Goal: Task Accomplishment & Management: Complete application form

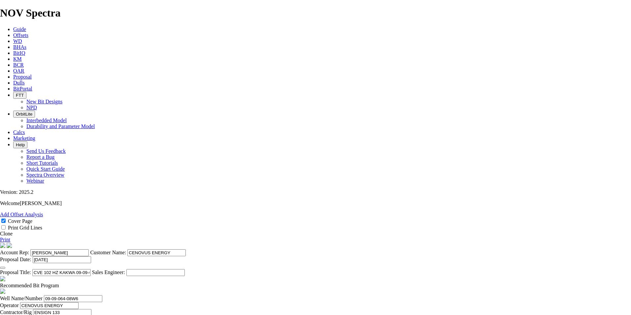
select select "field"
select select "location"
select select "province"
click at [32, 74] on span "Proposal" at bounding box center [22, 77] width 18 height 6
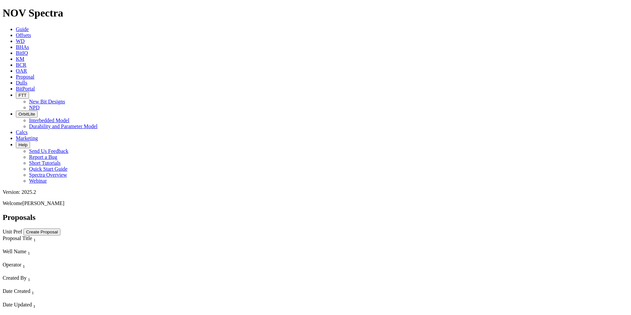
select select "field"
select select "location"
select select "province"
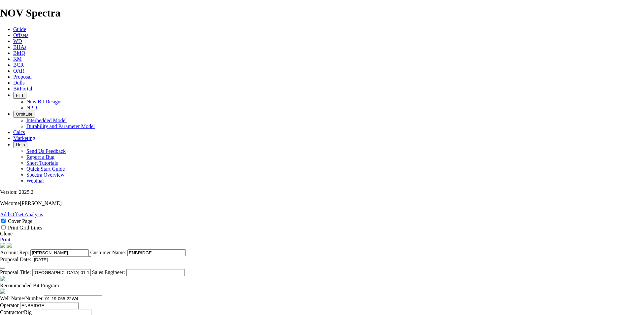
click at [13, 231] on link "Clone" at bounding box center [6, 234] width 13 height 6
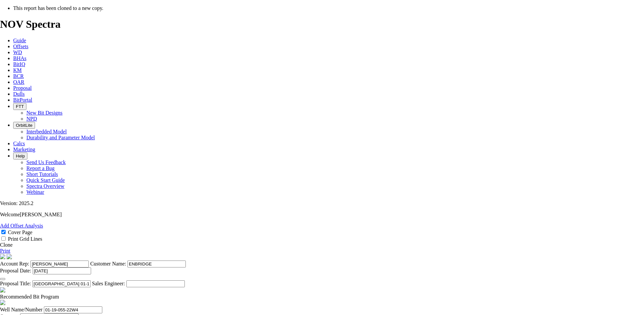
select select "field"
select select "location"
select select "province"
click at [3, 279] on icon "button" at bounding box center [3, 279] width 0 height 0
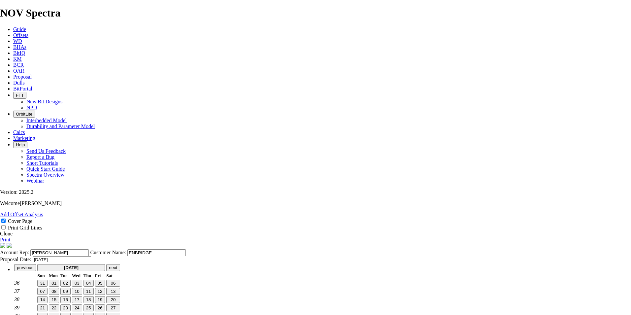
scroll to position [8, 0]
type input "[DATE]"
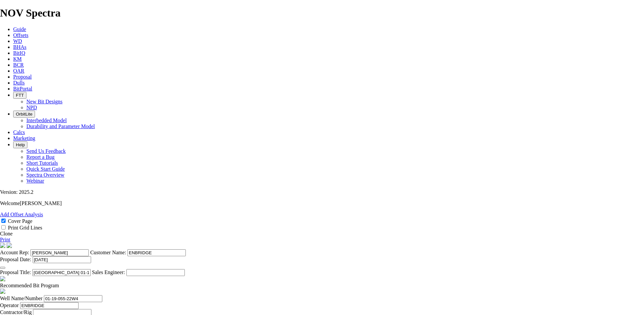
scroll to position [115, 0]
type input "[DATE]"
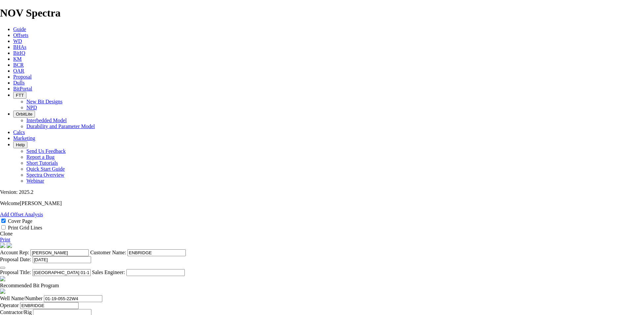
click at [59, 282] on span at bounding box center [59, 285] width 0 height 6
drag, startPoint x: 336, startPoint y: 214, endPoint x: 327, endPoint y: 215, distance: 8.6
checkbox input "false"
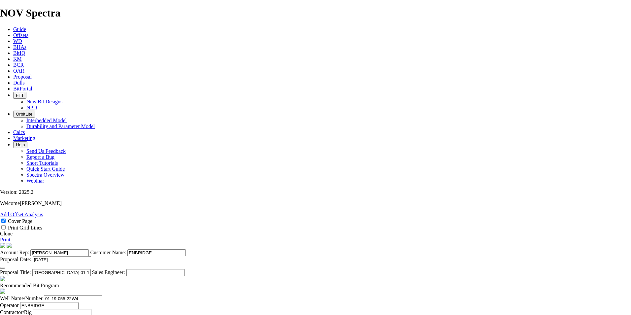
click at [91, 269] on input "[GEOGRAPHIC_DATA] 01-19-055-22W4" at bounding box center [61, 272] width 58 height 7
type input "[GEOGRAPHIC_DATA] 08-19-055-22W4"
click at [102, 295] on input "01-19-055-22W4" at bounding box center [73, 298] width 58 height 7
type input "08-19-055-22W4"
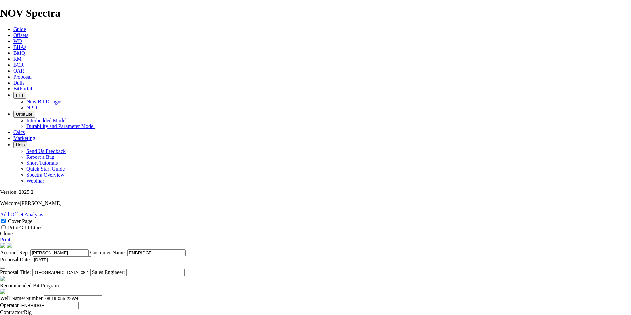
scroll to position [214, 0]
type input "08-19-055-22W4"
drag, startPoint x: 212, startPoint y: 190, endPoint x: 179, endPoint y: 189, distance: 33.7
type input "250.8"
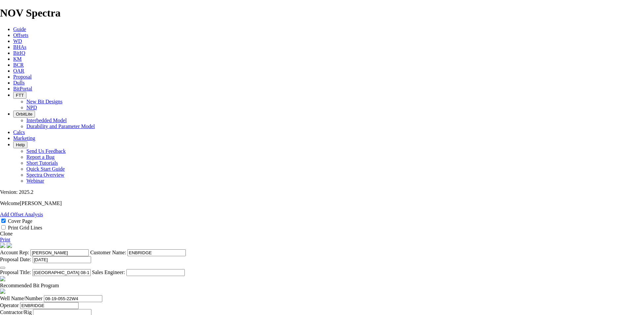
drag, startPoint x: 248, startPoint y: 192, endPoint x: 226, endPoint y: 191, distance: 22.1
type input "SKC613M-A1C-Z"
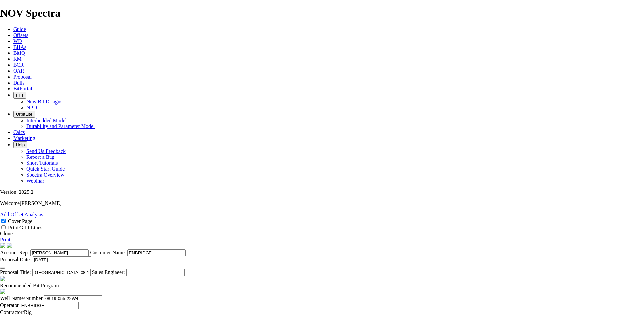
scroll to position [0, 0]
click at [10, 237] on link "Print" at bounding box center [5, 240] width 10 height 6
click at [32, 74] on span "Proposal" at bounding box center [22, 77] width 18 height 6
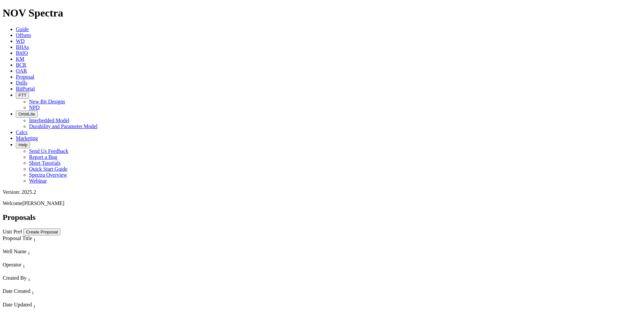
scroll to position [2070, 0]
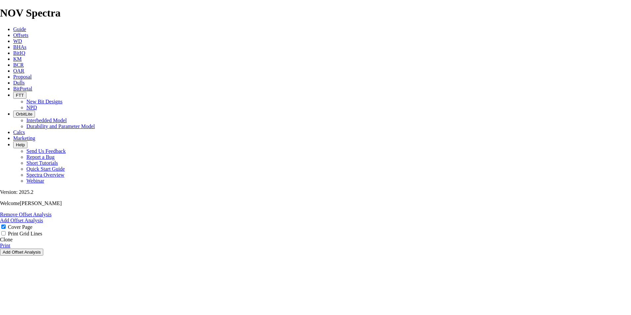
select select "field"
select select "location"
select select "province"
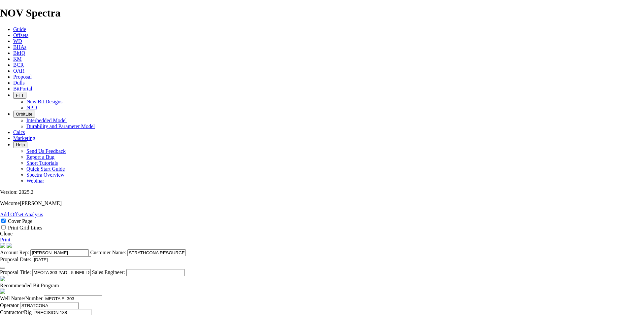
click at [13, 231] on link "Clone" at bounding box center [6, 234] width 13 height 6
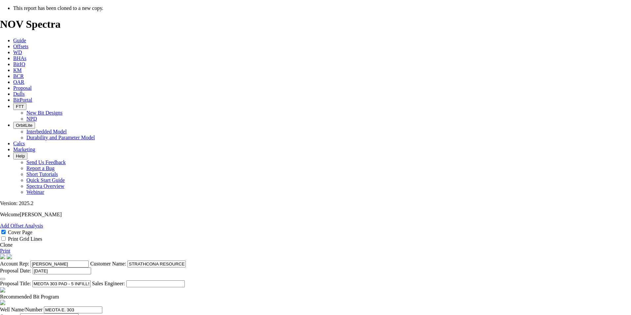
select select "field"
select select "location"
select select "province"
drag, startPoint x: 339, startPoint y: 205, endPoint x: 216, endPoint y: 190, distance: 124.4
click at [218, 254] on section "Account Rep: [PERSON_NAME] Customer Name: STRATHCONA RESOURCES LTD. Proposal Da…" at bounding box center [315, 270] width 631 height 33
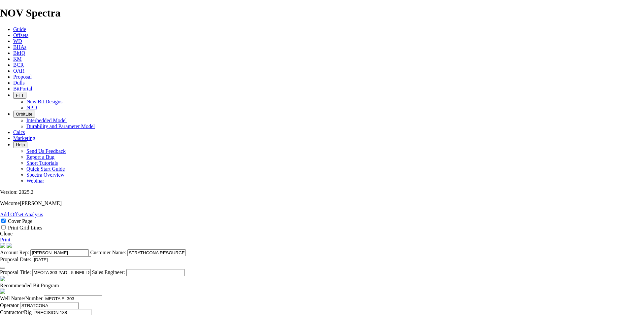
type input "[PERSON_NAME]"
click at [3, 268] on icon "button" at bounding box center [3, 268] width 0 height 0
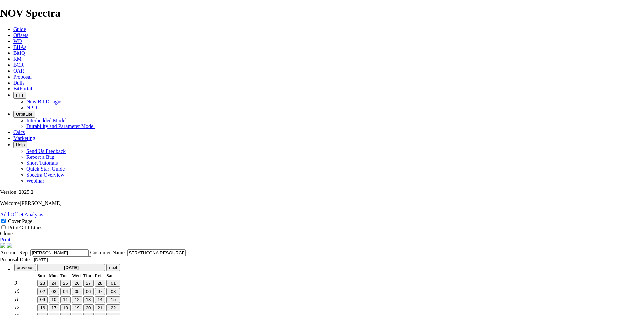
scroll to position [16, 0]
type input "[DATE]"
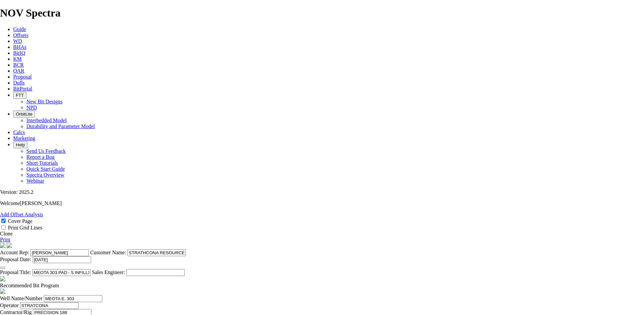
drag, startPoint x: 365, startPoint y: 237, endPoint x: 233, endPoint y: 227, distance: 132.3
click at [234, 242] on section "Account Rep: [PERSON_NAME] Customer Name: STRATHCONA RESOURCES LTD. Proposal Da…" at bounding box center [315, 258] width 631 height 33
drag, startPoint x: 368, startPoint y: 234, endPoint x: 335, endPoint y: 235, distance: 32.4
click at [91, 269] on input "SRL MEOTA CENTRAL SWD DD 5D9-9-4C5-10-046-17W3" at bounding box center [61, 272] width 58 height 7
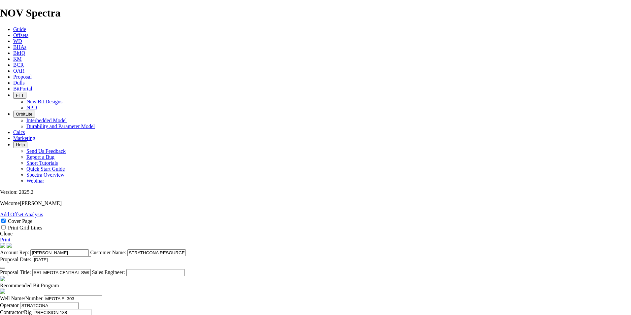
type input "SRL MEOTA CENTRAL SWD DD 5D9-9-4C5-10-046-17W3"
drag, startPoint x: 183, startPoint y: 221, endPoint x: 121, endPoint y: 211, distance: 63.0
paste input "5-10-046-17W"
type input "05-10-046-17W3"
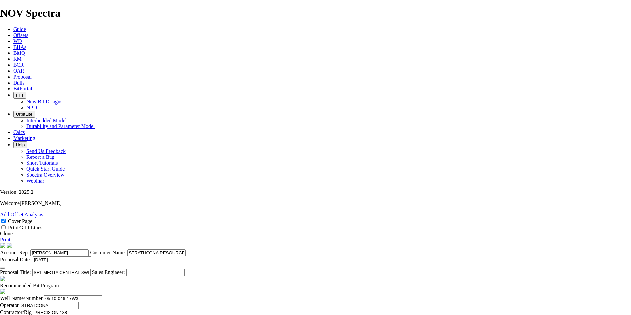
drag, startPoint x: 279, startPoint y: 223, endPoint x: 270, endPoint y: 224, distance: 8.7
type input "PRECISION 297"
type input "MEOTA CENTRAL"
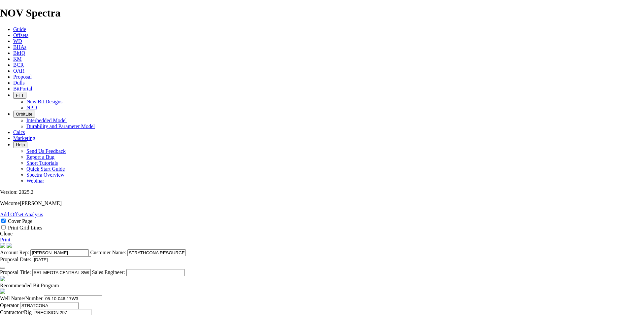
type input "09-09-046-17W3"
type input "[DATE]"
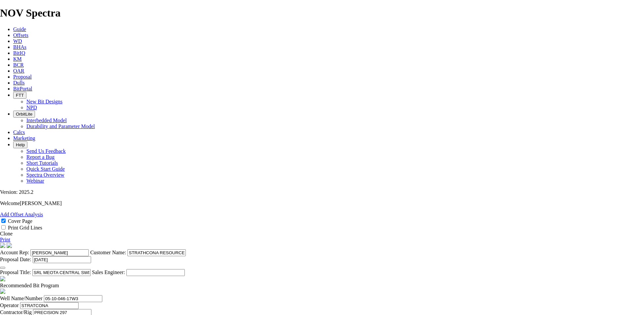
drag, startPoint x: 239, startPoint y: 199, endPoint x: 185, endPoint y: 197, distance: 53.8
type input "[PERSON_NAME]"
drag, startPoint x: 278, startPoint y: 202, endPoint x: 245, endPoint y: 203, distance: 33.3
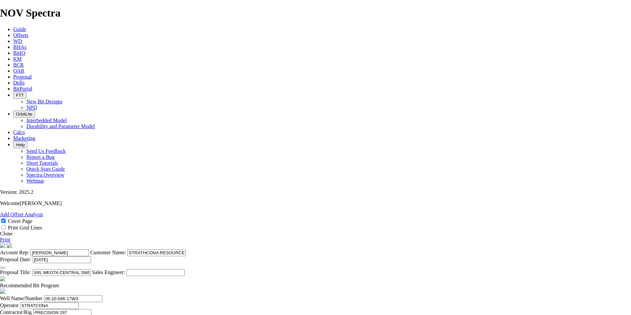
paste input "[PHONE_NUMBER]"
type input "[PHONE_NUMBER]"
type input "[PERSON_NAME]"
click at [59, 282] on span at bounding box center [59, 285] width 0 height 6
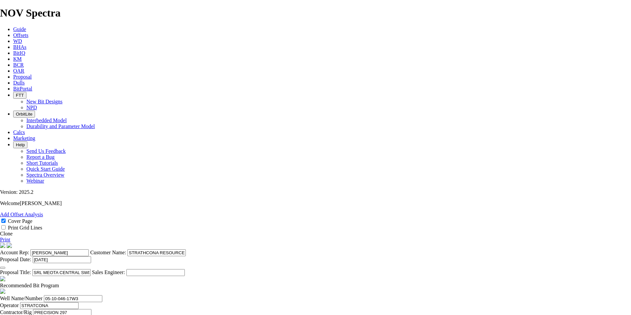
checkbox input "false"
drag, startPoint x: 348, startPoint y: 306, endPoint x: 317, endPoint y: 303, distance: 31.2
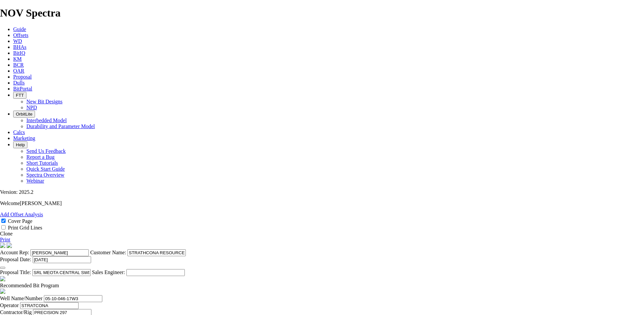
drag, startPoint x: 340, startPoint y: 302, endPoint x: 145, endPoint y: 294, distance: 195.8
drag, startPoint x: 284, startPoint y: 297, endPoint x: 298, endPoint y: 298, distance: 13.9
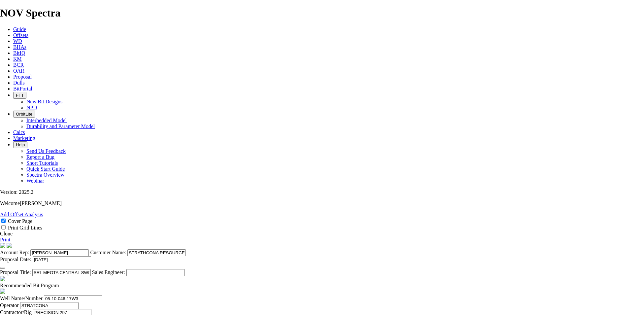
type textarea "BIT RECOMMENDATIONS AND PRICING ABOVE ARE APPLICABLE TO ALL [PERSON_NAME] AT TH…"
drag, startPoint x: 214, startPoint y: 235, endPoint x: 267, endPoint y: 241, distance: 53.2
type input "1"
type input "NO BID"
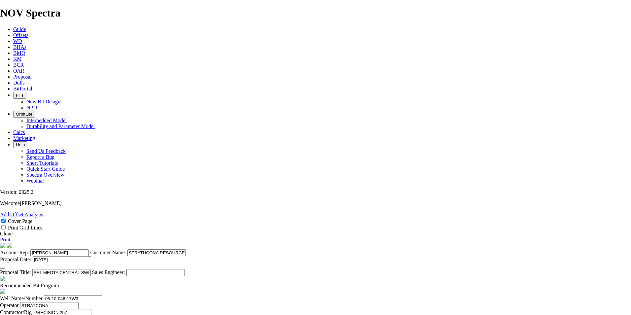
type input "35"
drag, startPoint x: 238, startPoint y: 250, endPoint x: 224, endPoint y: 249, distance: 14.0
type input "TK53-L1"
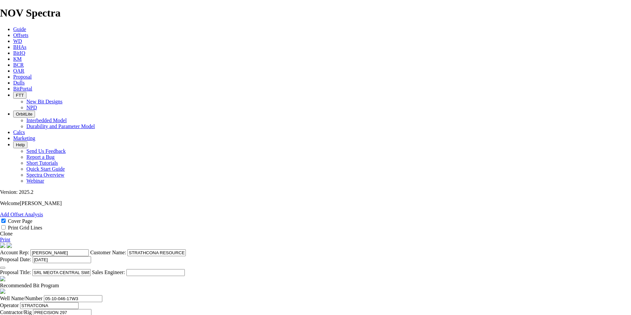
type input "176"
drag, startPoint x: 316, startPoint y: 234, endPoint x: 340, endPoint y: 234, distance: 24.4
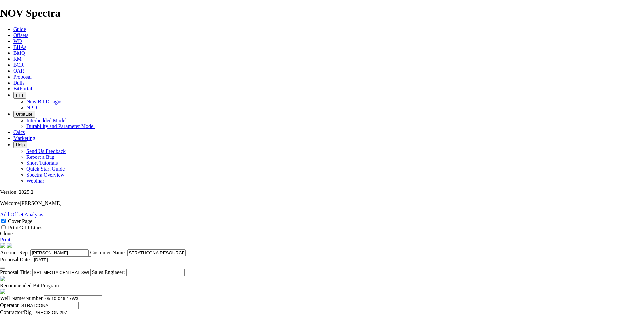
drag, startPoint x: 326, startPoint y: 234, endPoint x: 321, endPoint y: 235, distance: 5.0
drag, startPoint x: 315, startPoint y: 233, endPoint x: 439, endPoint y: 245, distance: 124.6
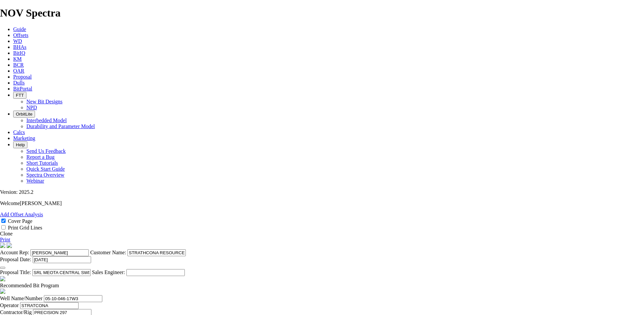
type input "5.029"
type input "35"
drag, startPoint x: 263, startPoint y: 249, endPoint x: 256, endPoint y: 251, distance: 6.9
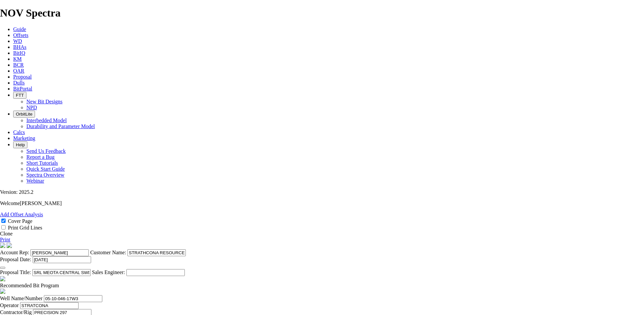
type input "796"
type input "620"
type input "7.75"
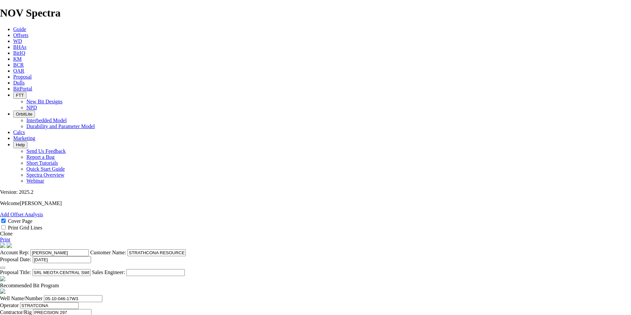
drag, startPoint x: 392, startPoint y: 249, endPoint x: 364, endPoint y: 248, distance: 27.7
type input "5000"
drag, startPoint x: 355, startPoint y: 247, endPoint x: 347, endPoint y: 247, distance: 7.9
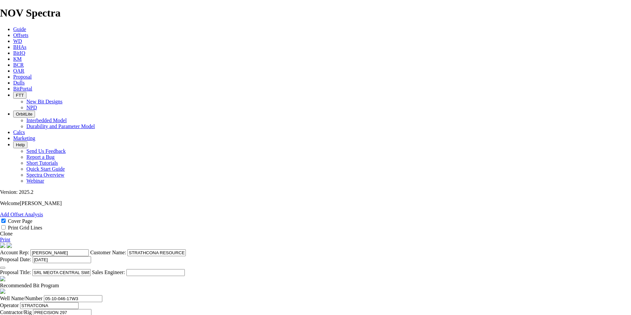
type input "50"
type input "12.4"
click at [10, 237] on link "Print" at bounding box center [5, 240] width 10 height 6
click at [13, 231] on link "Clone" at bounding box center [6, 234] width 13 height 6
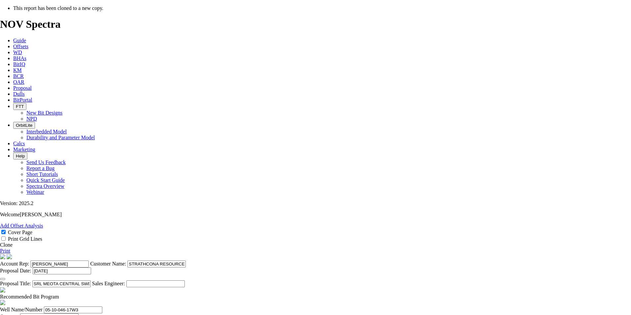
select select "field"
select select "location"
select select "province"
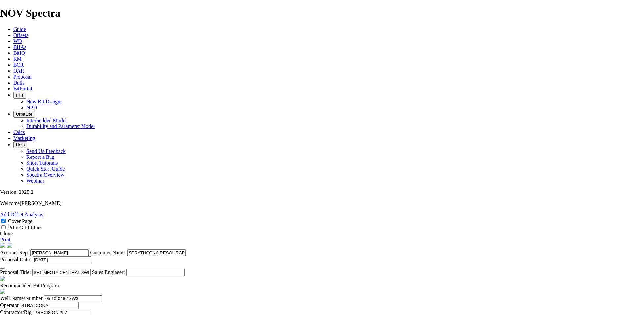
drag, startPoint x: 377, startPoint y: 250, endPoint x: 312, endPoint y: 253, distance: 64.4
click at [91, 269] on input "SRL MEOTA CENTRAL SWD DD 5D9-9-4C5-10-046-17W3" at bounding box center [61, 272] width 58 height 7
drag, startPoint x: 357, startPoint y: 252, endPoint x: 327, endPoint y: 254, distance: 29.8
click at [91, 269] on input "SRL MEOTA CENTRAL SWD 8D9-9-046-17W3" at bounding box center [61, 272] width 58 height 7
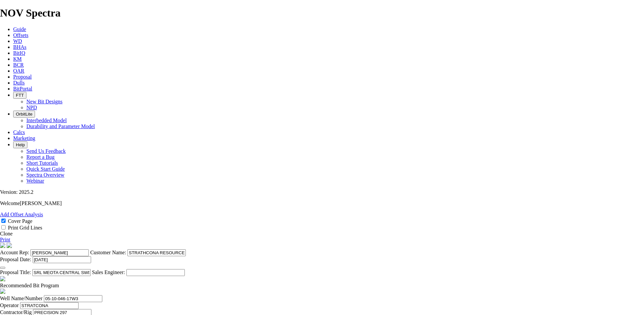
type input "SRL MEOTA CENTRAL SWD 8D9-9-046-17W3"
drag, startPoint x: 189, startPoint y: 229, endPoint x: 135, endPoint y: 223, distance: 54.4
paste input "9-9"
type input "09-09-046-17W3"
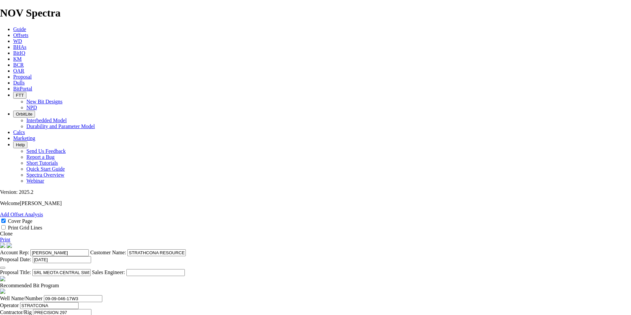
scroll to position [181, 0]
click at [59, 282] on span at bounding box center [59, 285] width 0 height 6
checkbox input "false"
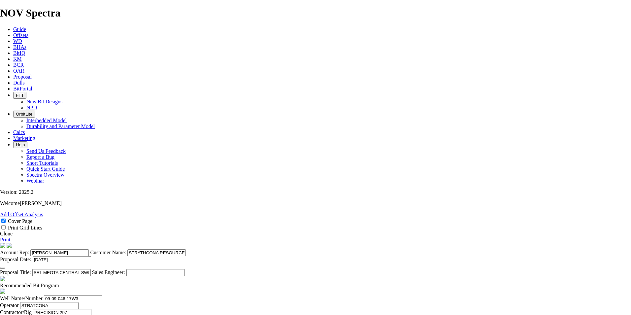
drag, startPoint x: 338, startPoint y: 255, endPoint x: 124, endPoint y: 229, distance: 216.0
drag, startPoint x: 240, startPoint y: 226, endPoint x: 214, endPoint y: 224, distance: 26.5
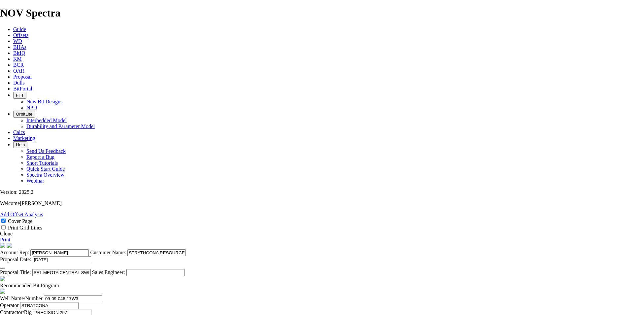
drag, startPoint x: 235, startPoint y: 223, endPoint x: 197, endPoint y: 218, distance: 38.2
type input "DS616M-X15"
type input "170"
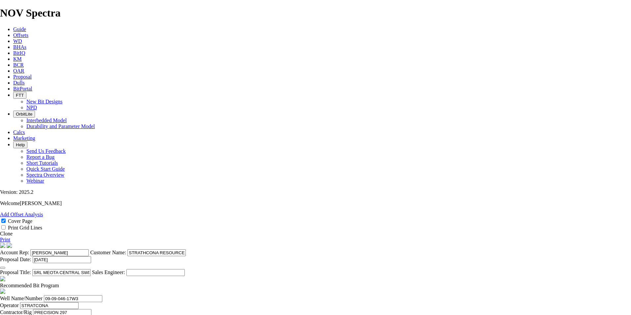
type input "170"
drag, startPoint x: 318, startPoint y: 208, endPoint x: 543, endPoint y: 238, distance: 227.0
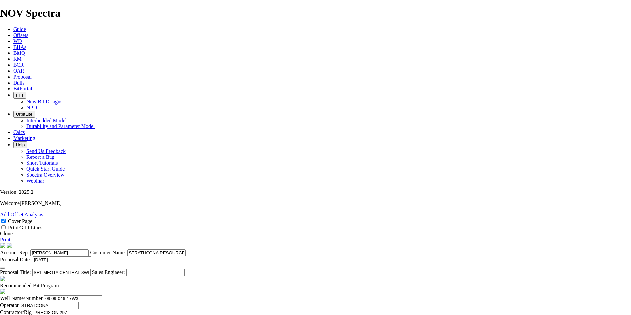
type input "4.8571"
drag, startPoint x: 261, startPoint y: 225, endPoint x: 238, endPoint y: 226, distance: 23.8
type input "1564"
type input "1394"
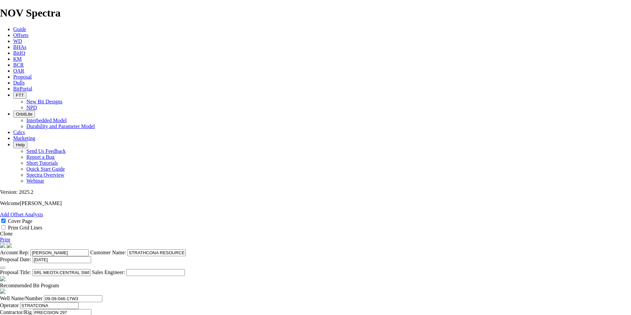
type input "27.88"
type input "35"
drag, startPoint x: 318, startPoint y: 226, endPoint x: 327, endPoint y: 226, distance: 8.6
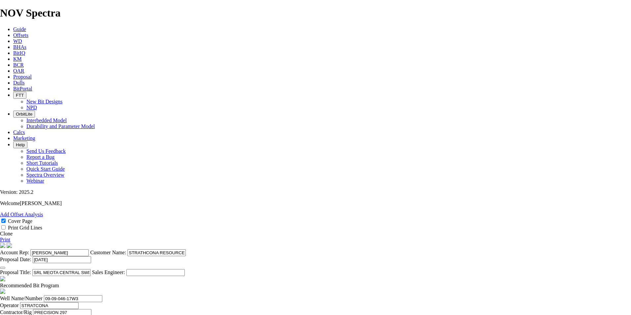
scroll to position [0, 7]
drag, startPoint x: 317, startPoint y: 225, endPoint x: 496, endPoint y: 261, distance: 182.5
type input "39.829"
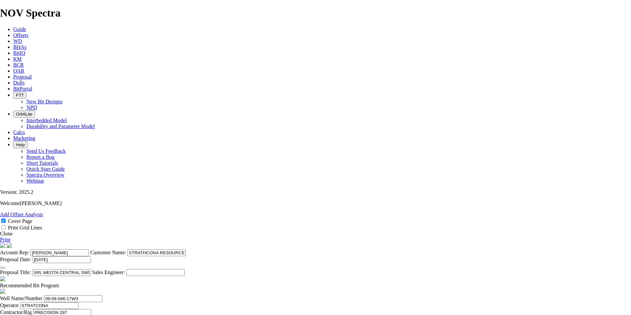
type input "35"
drag, startPoint x: 394, startPoint y: 226, endPoint x: 357, endPoint y: 225, distance: 36.6
type input "7100"
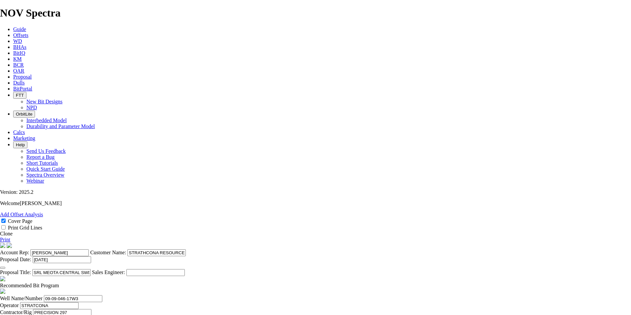
type textarea "A 222mm DS616-X23 WILL BE ON-SITE AS BACK-UP FOR $7,100."
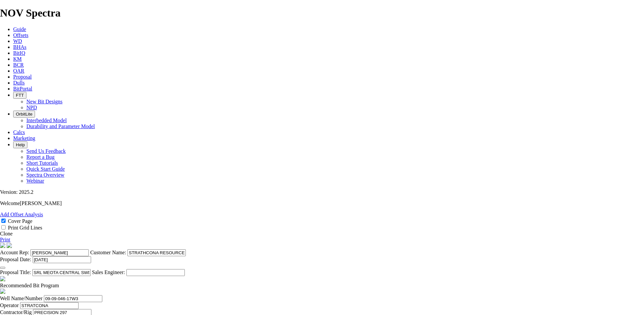
click at [10, 237] on link "Print" at bounding box center [5, 240] width 10 height 6
click at [13, 74] on icon at bounding box center [13, 77] width 0 height 6
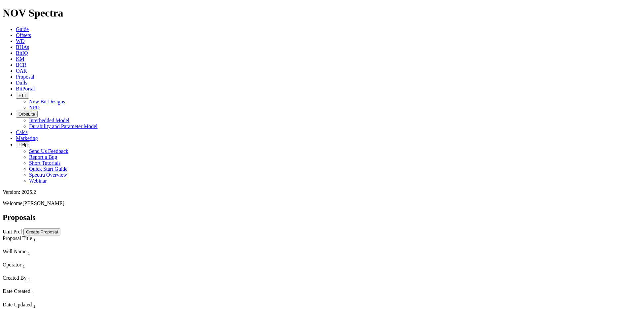
select select "field"
select select "location"
select select "province"
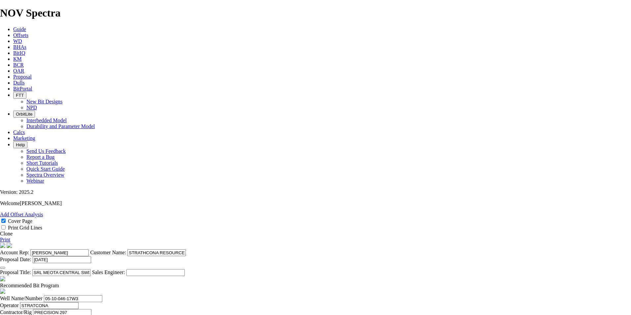
scroll to position [49, 0]
click at [13, 74] on icon at bounding box center [13, 77] width 0 height 6
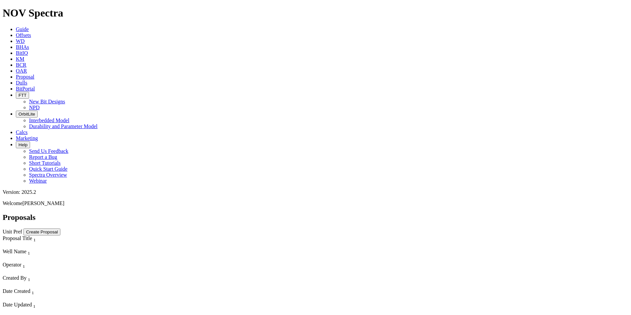
click at [63, 314] on div "SRL MEOTA CENTRAL SWD 8D9-9-046-17W3" at bounding box center [53, 321] width 100 height 12
select select "field"
select select "location"
select select "province"
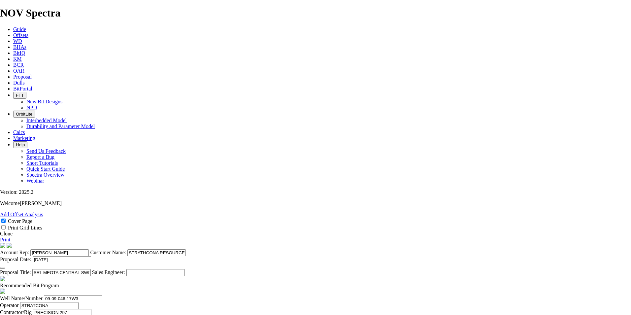
scroll to position [124, 0]
